Goal: Find specific page/section: Find specific page/section

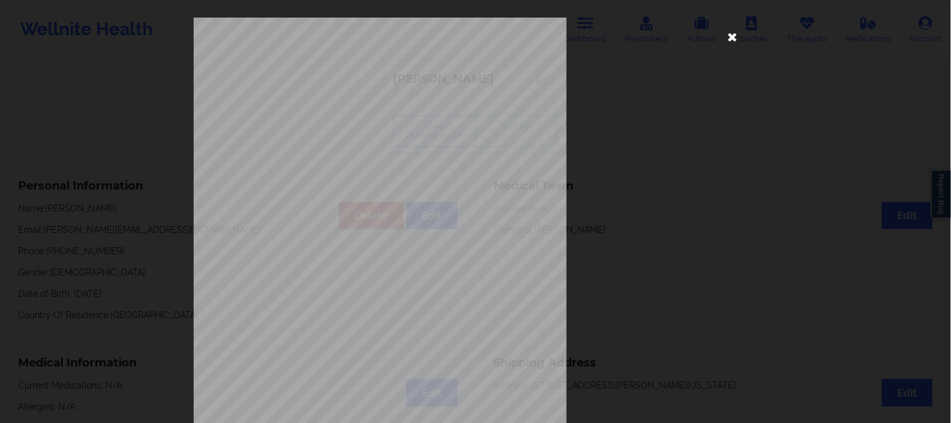
click at [730, 33] on icon at bounding box center [733, 36] width 20 height 20
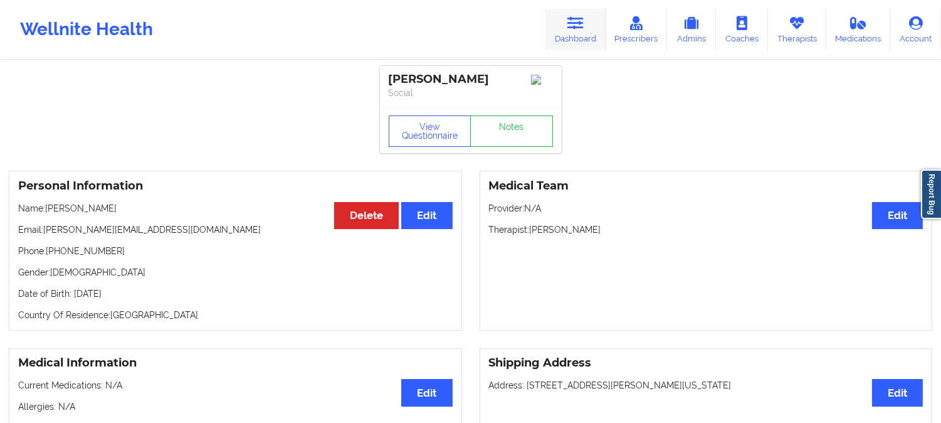
click at [581, 24] on icon at bounding box center [575, 23] width 16 height 14
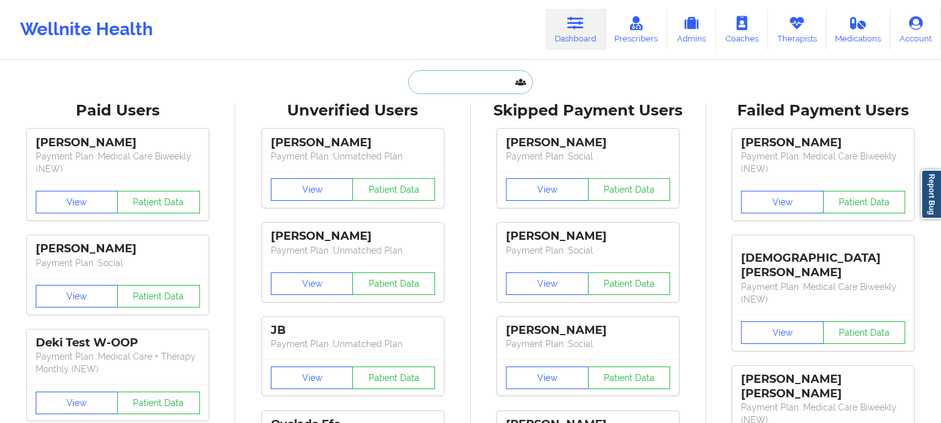
click at [461, 78] on input "text" at bounding box center [470, 82] width 124 height 24
paste input "[EMAIL_ADDRESS][DOMAIN_NAME]"
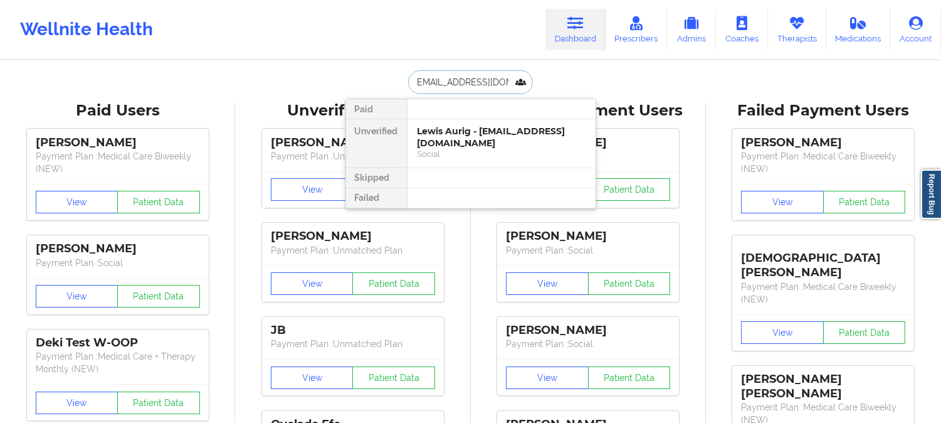
type input "[EMAIL_ADDRESS][DOMAIN_NAME]"
click at [544, 140] on div "[PERSON_NAME] - [EMAIL_ADDRESS][DOMAIN_NAME]" at bounding box center [502, 136] width 168 height 23
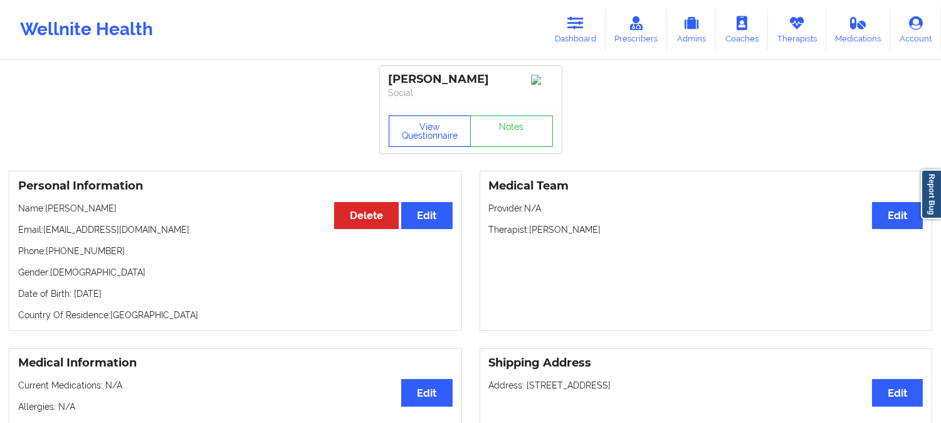
click at [408, 130] on button "View Questionnaire" at bounding box center [430, 130] width 83 height 31
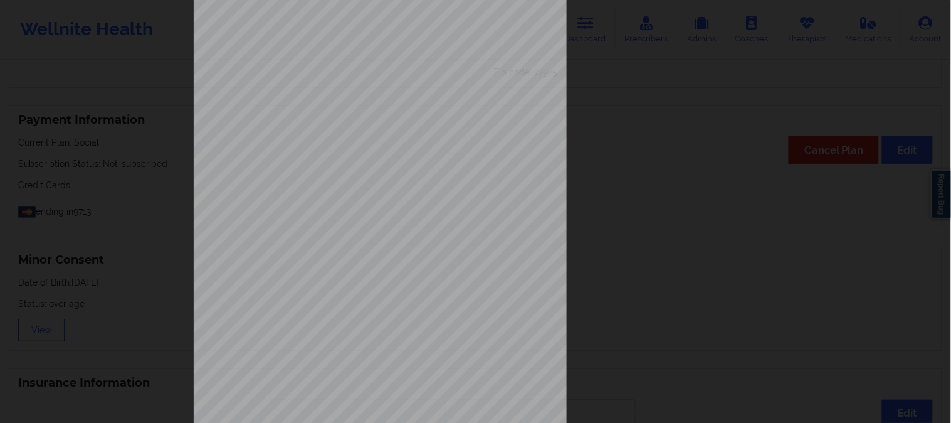
scroll to position [176, 0]
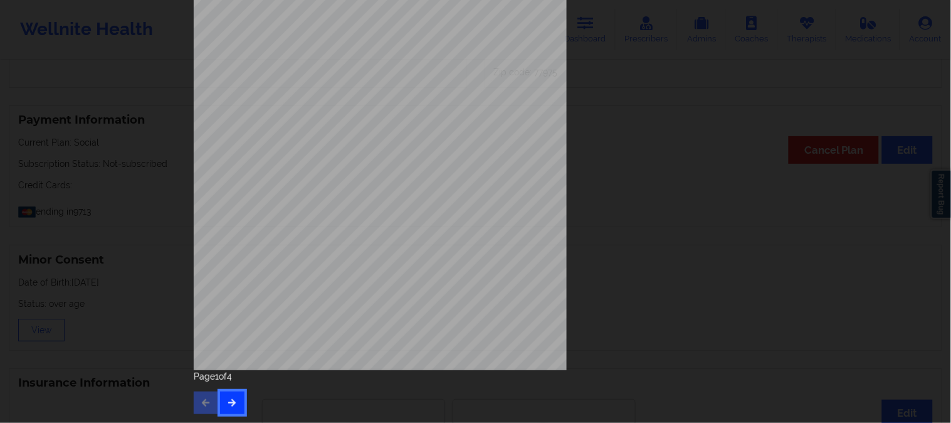
click at [236, 404] on button "button" at bounding box center [232, 402] width 24 height 23
click at [236, 401] on button "button" at bounding box center [232, 402] width 24 height 23
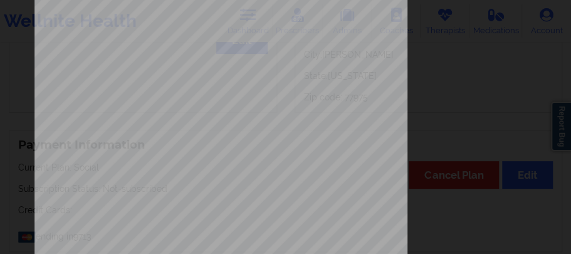
scroll to position [344, 0]
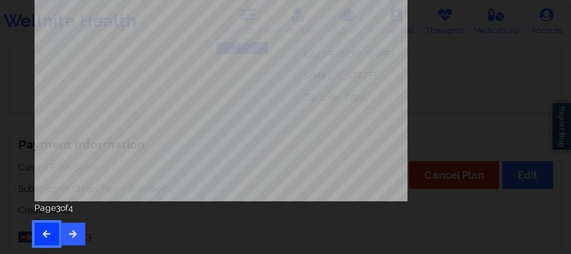
click at [35, 228] on button "button" at bounding box center [46, 234] width 24 height 23
click at [43, 239] on button "button" at bounding box center [46, 234] width 24 height 23
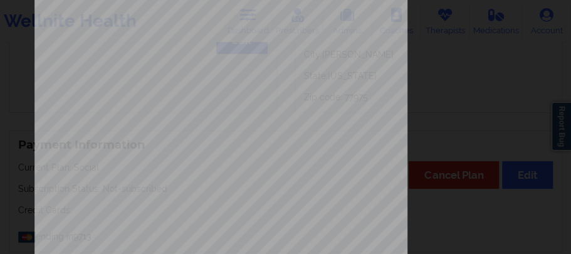
scroll to position [0, 0]
